Goal: Transaction & Acquisition: Purchase product/service

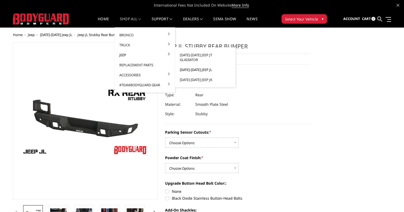
click at [205, 65] on link "[DATE]-[DATE] Jeep JL" at bounding box center [205, 70] width 56 height 10
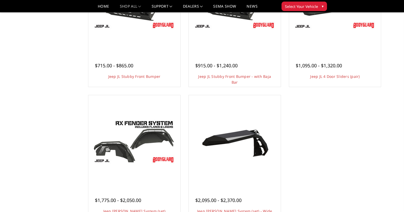
scroll to position [210, 0]
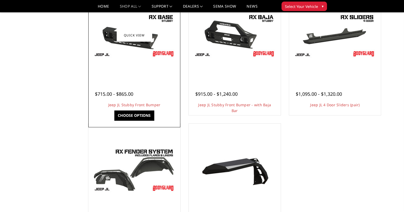
click at [131, 43] on img at bounding box center [134, 35] width 84 height 47
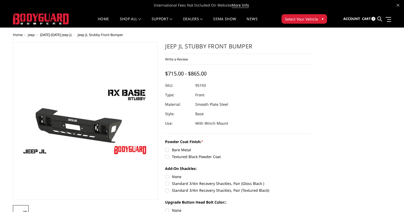
scroll to position [26, 0]
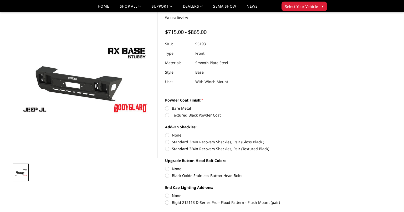
click at [166, 107] on label "Bare Metal" at bounding box center [237, 108] width 145 height 6
click at [165, 106] on input "Bare Metal" at bounding box center [165, 105] width 0 height 0
radio input "true"
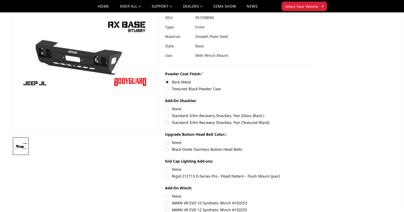
click at [167, 115] on label "Standard 3/4in Recovery Shackles, Pair (Gloss Black )" at bounding box center [237, 116] width 145 height 6
click at [310, 106] on input "Standard 3/4in Recovery Shackles, Pair (Gloss Black )" at bounding box center [310, 106] width 0 height 0
radio input "true"
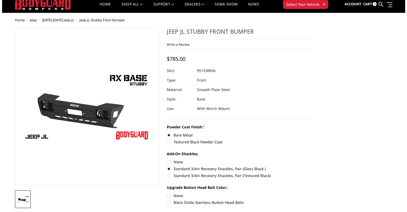
scroll to position [0, 0]
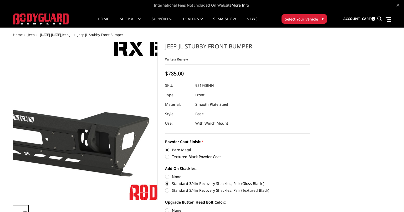
click at [108, 123] on img at bounding box center [55, 120] width 336 height 189
